Goal: Navigation & Orientation: Find specific page/section

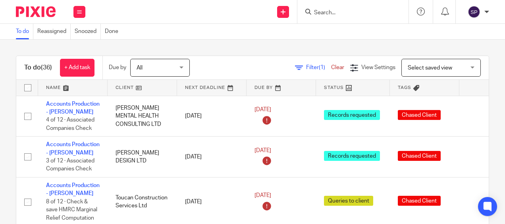
click at [343, 15] on input "Search" at bounding box center [350, 13] width 72 height 7
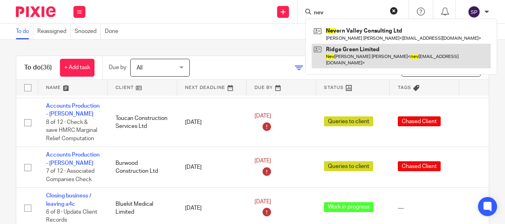
type input "nev"
click at [354, 48] on link at bounding box center [401, 56] width 179 height 25
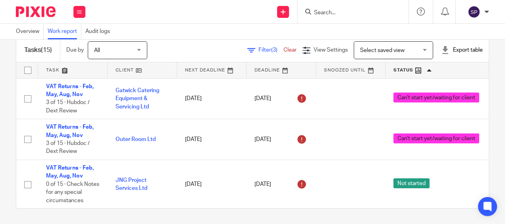
scroll to position [552, 0]
click at [75, 10] on button at bounding box center [80, 12] width 12 height 12
click at [195, 45] on div "Filter (3) Clear View Settings View Settings (3) Filters Clear Save Manage save…" at bounding box center [325, 50] width 328 height 18
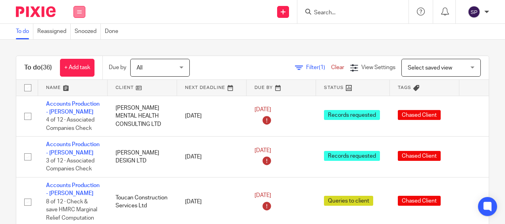
click at [82, 12] on button at bounding box center [80, 12] width 12 height 12
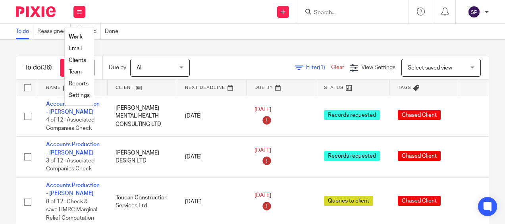
click at [75, 51] on link "Email" at bounding box center [75, 49] width 13 height 6
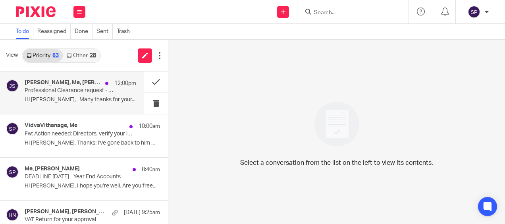
click at [74, 102] on p "Hi Sarah, Many thanks for your..." at bounding box center [81, 100] width 112 height 7
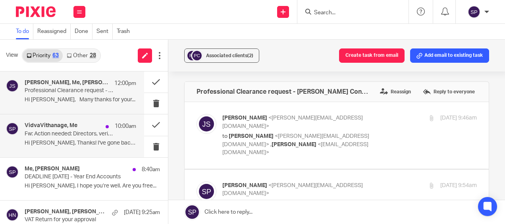
click at [70, 138] on div "VidvaVithanage, Me 10:00am Fw: Action needed: Directors, verify your identity w…" at bounding box center [81, 135] width 112 height 27
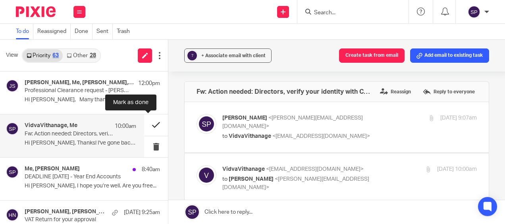
click at [147, 125] on button at bounding box center [156, 124] width 24 height 21
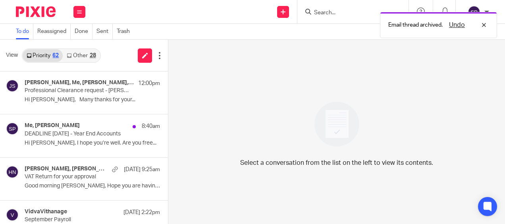
click at [78, 56] on link "Other 28" at bounding box center [81, 55] width 37 height 13
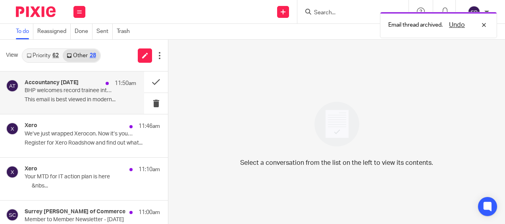
click at [79, 92] on p "BHP welcomes record trainee intake across Yorkshire offices" at bounding box center [69, 90] width 89 height 7
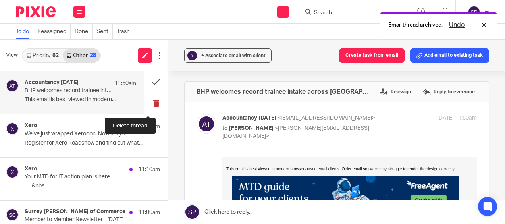
click at [150, 104] on button at bounding box center [156, 103] width 24 height 21
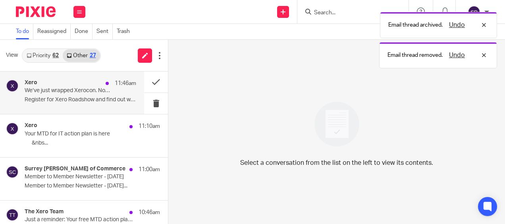
click at [108, 104] on div "Xero 11:46am We’ve just wrapped Xerocon. Now it’s your turn at Xero Roadshow Re…" at bounding box center [81, 92] width 112 height 27
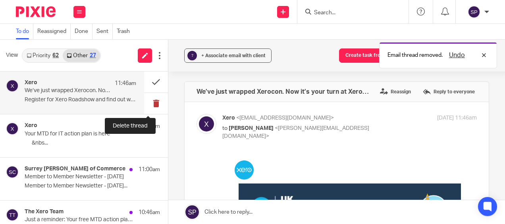
click at [147, 103] on button at bounding box center [156, 103] width 24 height 21
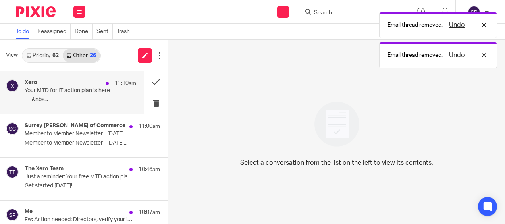
click at [105, 106] on div "Xero 11:10am Your MTD for IT action plan is here ‌ ‌ ‌ ‌ ‌ ‌ ‌&nbs..." at bounding box center [81, 92] width 112 height 27
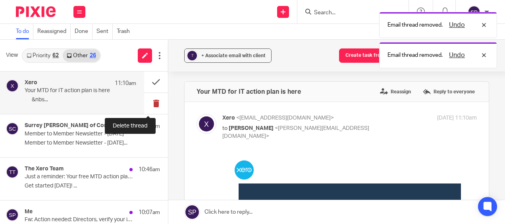
click at [148, 105] on button at bounding box center [156, 103] width 24 height 21
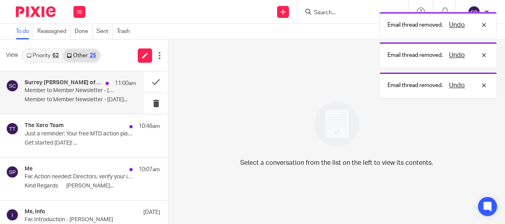
click at [104, 106] on div "Surrey Chambers of Commerce 11:00am Member to Member Newsletter - 25th Septembe…" at bounding box center [81, 92] width 112 height 27
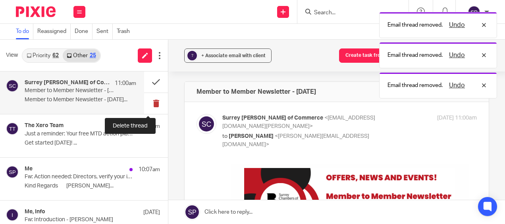
click at [149, 104] on button at bounding box center [156, 103] width 24 height 21
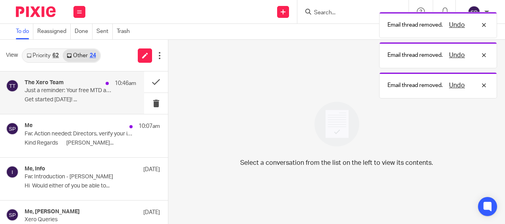
click at [99, 109] on div "The Xero Team 10:46am Just a reminder: Your free MTD action plan is waiting Get…" at bounding box center [72, 93] width 144 height 43
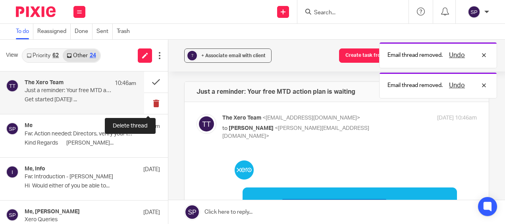
click at [147, 104] on button at bounding box center [156, 103] width 24 height 21
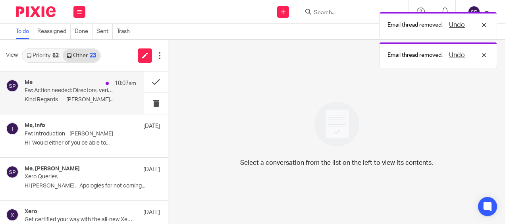
click at [82, 101] on p "Kind Regards Sarah..." at bounding box center [81, 100] width 112 height 7
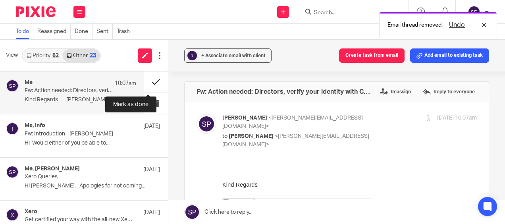
click at [144, 82] on button at bounding box center [156, 82] width 24 height 21
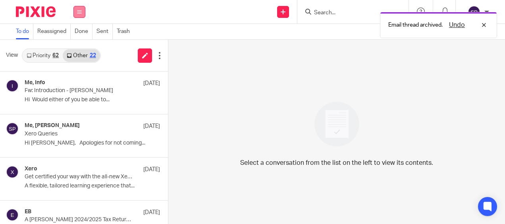
click at [76, 8] on button at bounding box center [80, 12] width 12 height 12
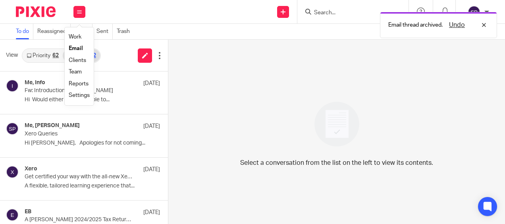
click at [78, 39] on link "Work" at bounding box center [75, 37] width 13 height 6
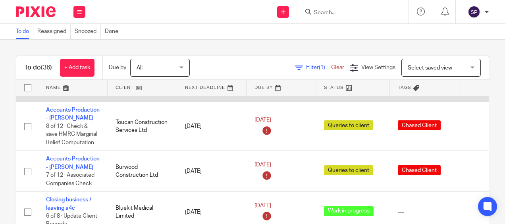
scroll to position [48, 0]
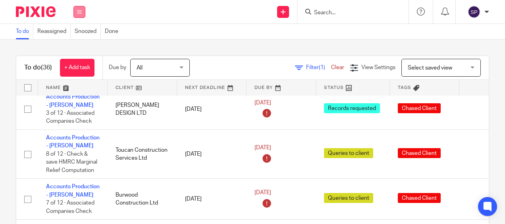
click at [81, 14] on icon at bounding box center [79, 12] width 5 height 5
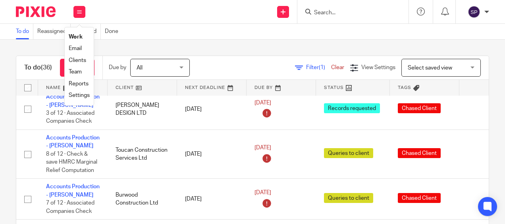
click at [77, 48] on link "Email" at bounding box center [75, 49] width 13 height 6
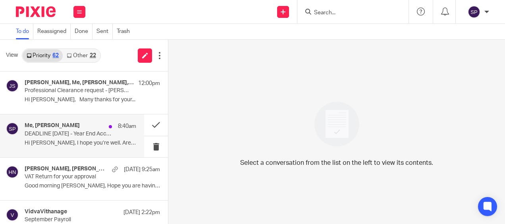
click at [68, 126] on h4 "Me, Katherine Bruce" at bounding box center [52, 125] width 55 height 7
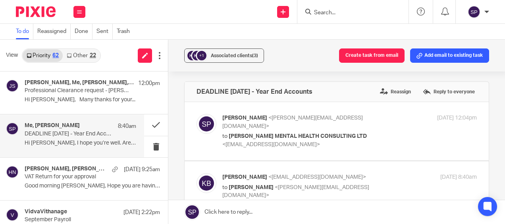
click at [75, 52] on link "Other 22" at bounding box center [81, 55] width 37 height 13
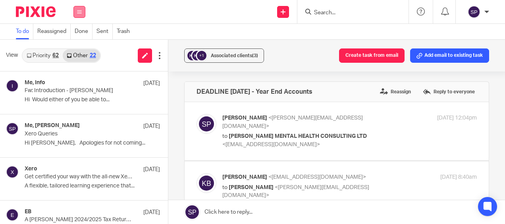
click at [77, 8] on button at bounding box center [80, 12] width 12 height 12
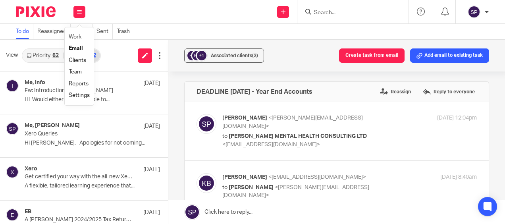
click at [75, 34] on link "Work" at bounding box center [75, 37] width 13 height 6
